Goal: Task Accomplishment & Management: Use online tool/utility

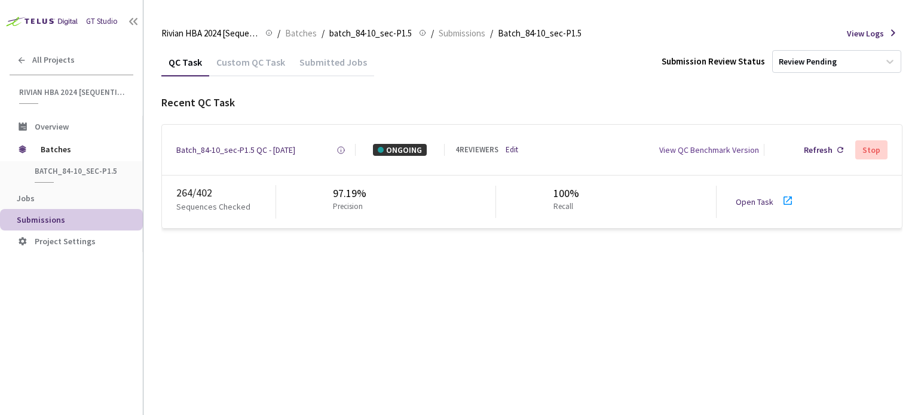
click at [759, 201] on link "Open Task" at bounding box center [754, 202] width 38 height 11
click at [216, 151] on div "Batch_84-10_sec-P1.5 QC - [DATE]" at bounding box center [235, 150] width 119 height 12
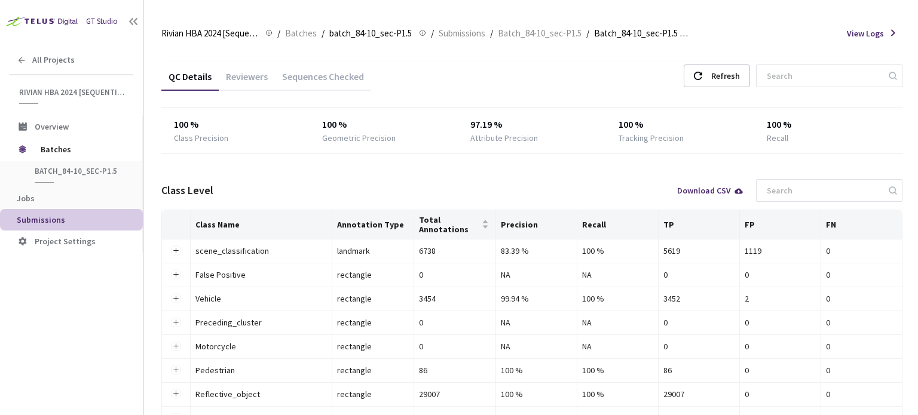
click at [247, 83] on div "Reviewers" at bounding box center [247, 80] width 56 height 20
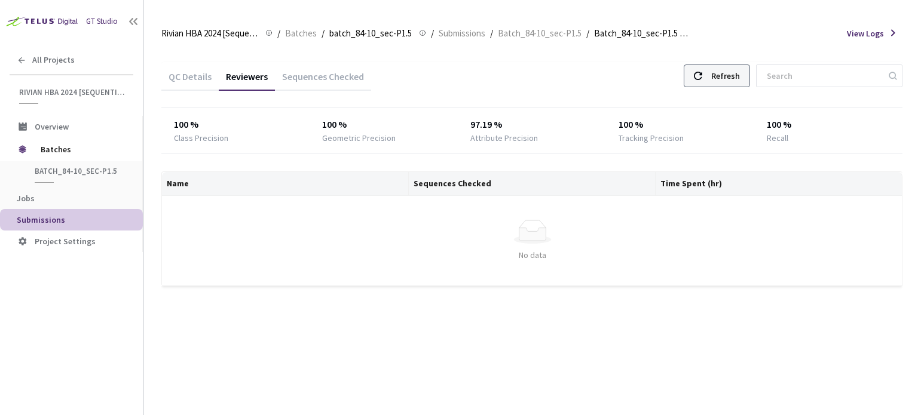
click at [734, 78] on div "Refresh" at bounding box center [725, 76] width 29 height 22
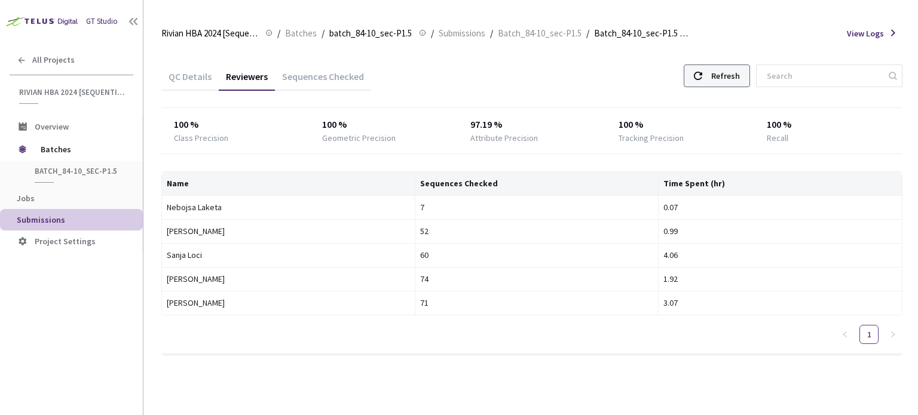
click at [723, 82] on div "Refresh" at bounding box center [725, 76] width 29 height 22
click at [698, 79] on div "Refresh" at bounding box center [716, 76] width 66 height 23
click at [725, 78] on div "Refresh" at bounding box center [725, 76] width 29 height 22
click at [725, 79] on div "Refresh" at bounding box center [725, 76] width 29 height 22
click at [740, 78] on div "Refresh" at bounding box center [725, 76] width 29 height 22
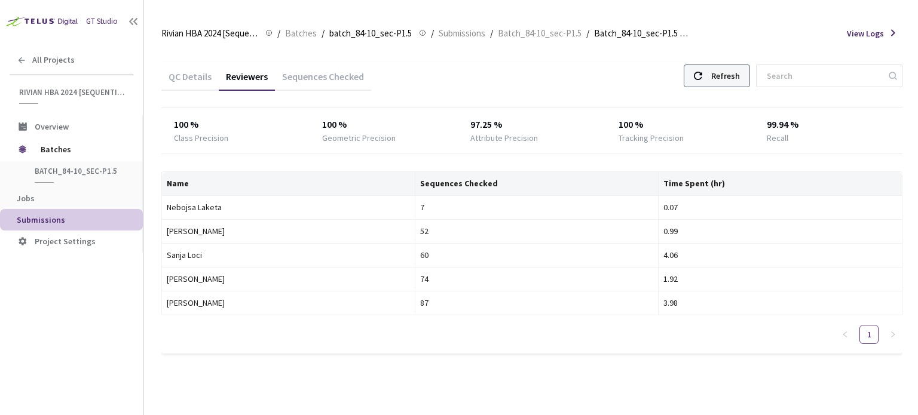
click at [740, 79] on div "Refresh" at bounding box center [725, 76] width 29 height 22
click at [734, 80] on div "Refresh" at bounding box center [725, 76] width 29 height 22
click at [734, 81] on div "Refresh" at bounding box center [725, 76] width 29 height 22
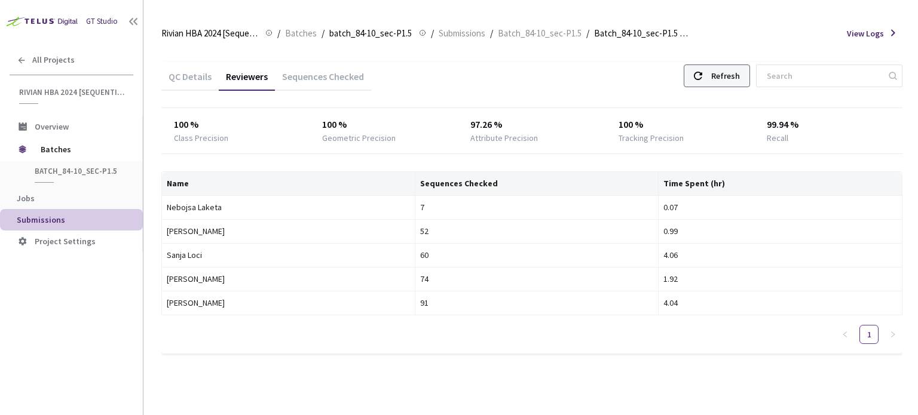
click at [734, 81] on div "Refresh" at bounding box center [725, 76] width 29 height 22
click at [725, 81] on div "Refresh" at bounding box center [725, 76] width 29 height 22
click at [729, 72] on div "Refresh" at bounding box center [725, 76] width 29 height 22
click at [750, 78] on div "Refresh" at bounding box center [716, 76] width 66 height 23
click at [740, 72] on div "Refresh" at bounding box center [725, 76] width 29 height 22
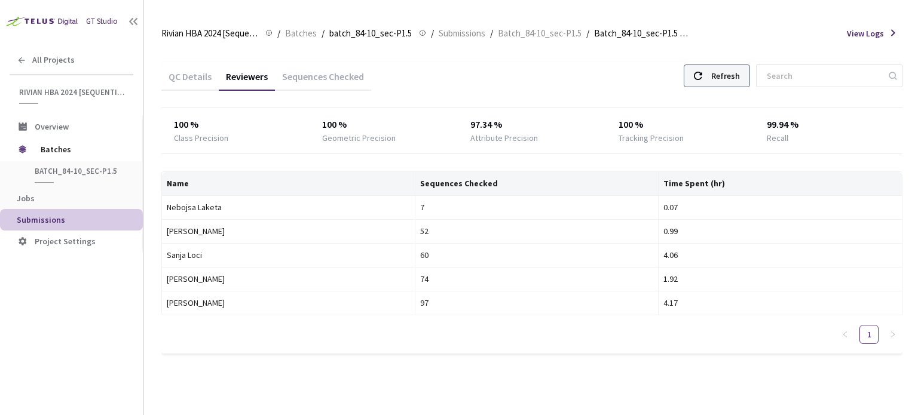
click at [740, 72] on div "Refresh" at bounding box center [725, 76] width 29 height 22
click at [702, 77] on icon at bounding box center [698, 76] width 8 height 8
click at [725, 85] on div "Refresh" at bounding box center [725, 76] width 29 height 22
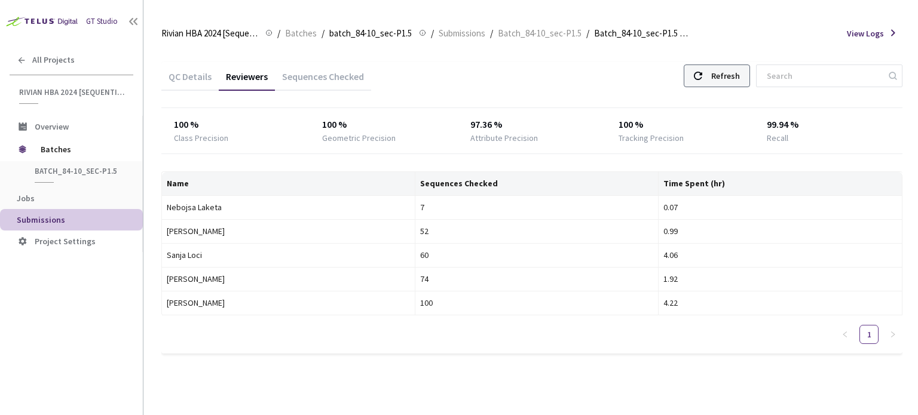
click at [725, 85] on div "Refresh" at bounding box center [725, 76] width 29 height 22
click at [734, 75] on div "Refresh" at bounding box center [725, 76] width 29 height 22
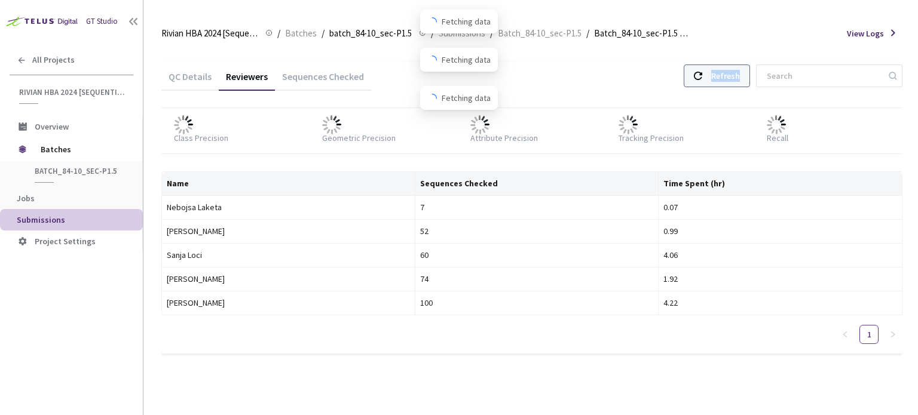
click at [734, 75] on div "Refresh" at bounding box center [725, 76] width 29 height 22
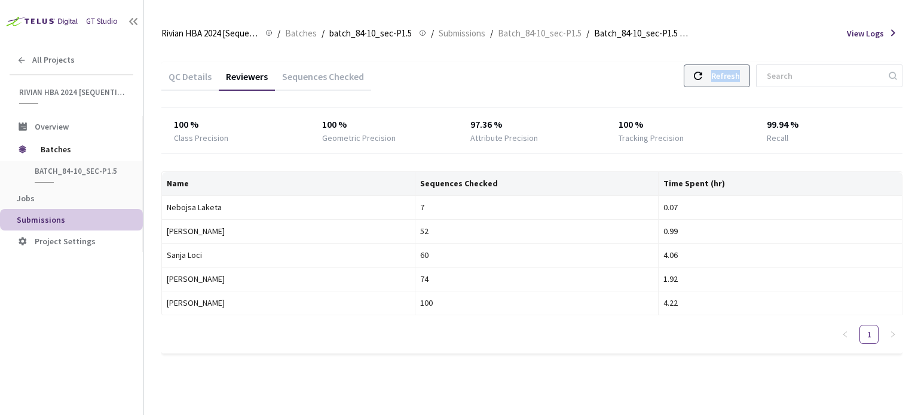
click at [734, 82] on div "Refresh" at bounding box center [725, 76] width 29 height 22
click at [701, 65] on div "Refresh" at bounding box center [716, 76] width 66 height 23
click at [722, 79] on div "Refresh" at bounding box center [725, 76] width 29 height 22
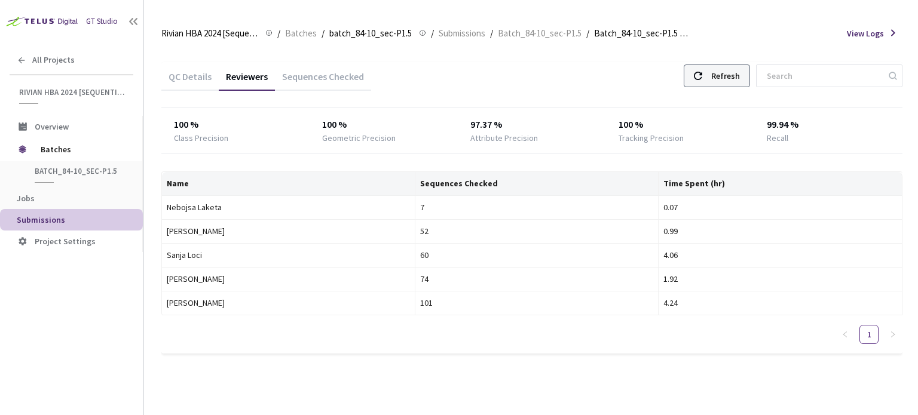
click at [722, 79] on div "Refresh" at bounding box center [725, 76] width 29 height 22
click at [740, 82] on div "Refresh" at bounding box center [725, 76] width 29 height 22
click at [702, 78] on icon at bounding box center [698, 76] width 8 height 8
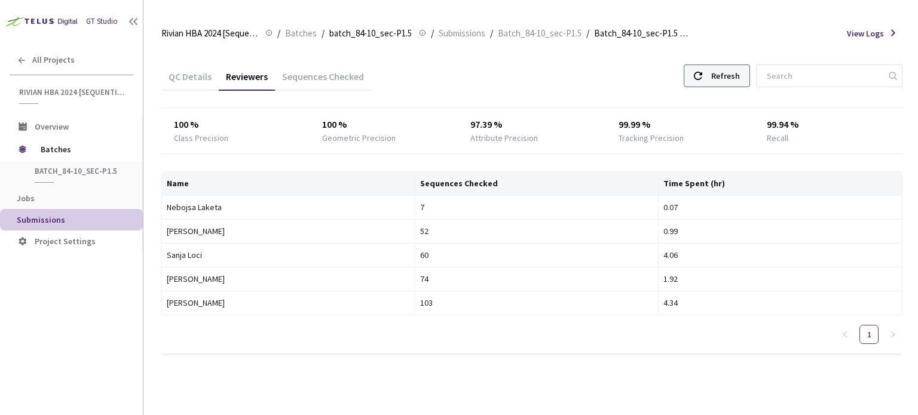
click at [702, 78] on icon at bounding box center [698, 76] width 8 height 8
click at [720, 90] on div "QC Details Reviewers Sequences Checked Refresh" at bounding box center [531, 77] width 741 height 31
click at [720, 87] on div "QC Details Reviewers Sequences Checked Refresh" at bounding box center [531, 77] width 741 height 31
click at [720, 81] on div "Refresh" at bounding box center [716, 76] width 66 height 23
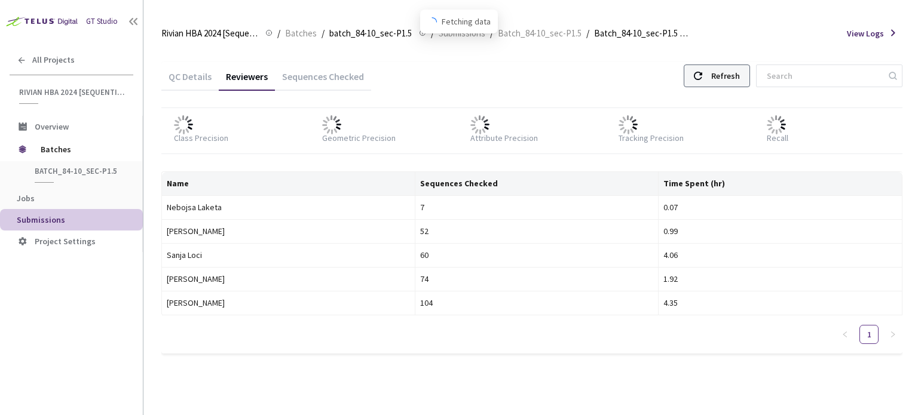
click at [720, 81] on div "Refresh" at bounding box center [716, 76] width 66 height 23
click at [722, 82] on div "Refresh" at bounding box center [725, 76] width 29 height 22
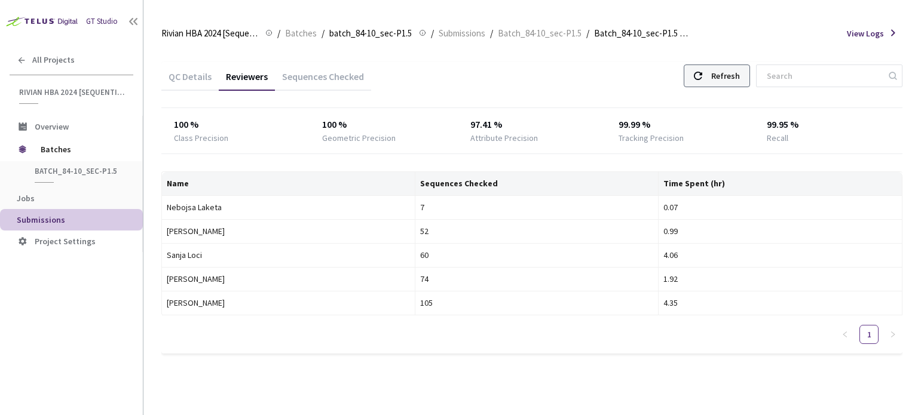
click at [725, 84] on div "Refresh" at bounding box center [725, 76] width 29 height 22
click at [716, 79] on div "Refresh" at bounding box center [716, 76] width 66 height 23
click at [730, 76] on div "Refresh" at bounding box center [725, 76] width 29 height 22
click at [729, 85] on div "Refresh" at bounding box center [725, 76] width 29 height 22
